Goal: Transaction & Acquisition: Purchase product/service

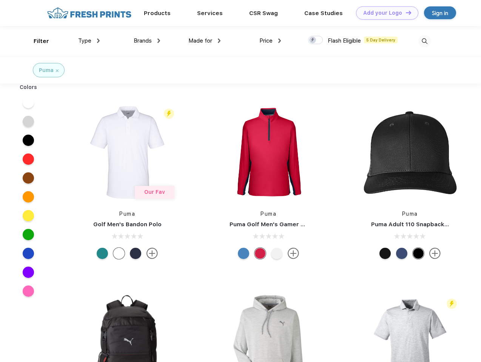
click at [384, 13] on link "Add your Logo Design Tool" at bounding box center [387, 12] width 62 height 13
click at [0, 0] on div "Design Tool" at bounding box center [0, 0] width 0 height 0
click at [405, 12] on link "Add your Logo Design Tool" at bounding box center [387, 12] width 62 height 13
click at [36, 41] on div "Filter" at bounding box center [41, 41] width 15 height 9
click at [89, 41] on span "Type" at bounding box center [84, 40] width 13 height 7
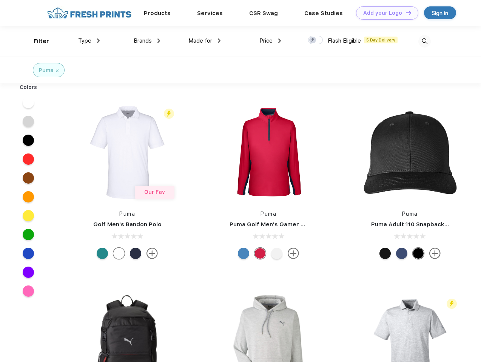
click at [147, 41] on span "Brands" at bounding box center [143, 40] width 18 height 7
click at [204, 41] on span "Made for" at bounding box center [200, 40] width 24 height 7
click at [270, 41] on span "Price" at bounding box center [265, 40] width 13 height 7
click at [315, 40] on div at bounding box center [315, 40] width 15 height 8
click at [313, 40] on input "checkbox" at bounding box center [310, 37] width 5 height 5
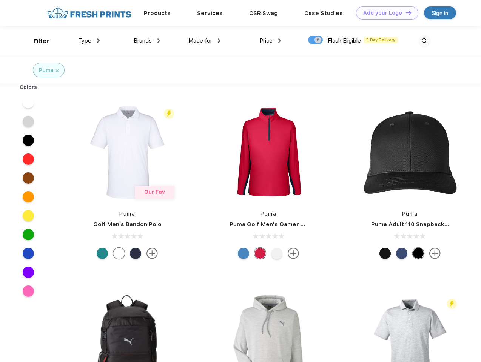
click at [424, 41] on img at bounding box center [424, 41] width 12 height 12
